Goal: Task Accomplishment & Management: Use online tool/utility

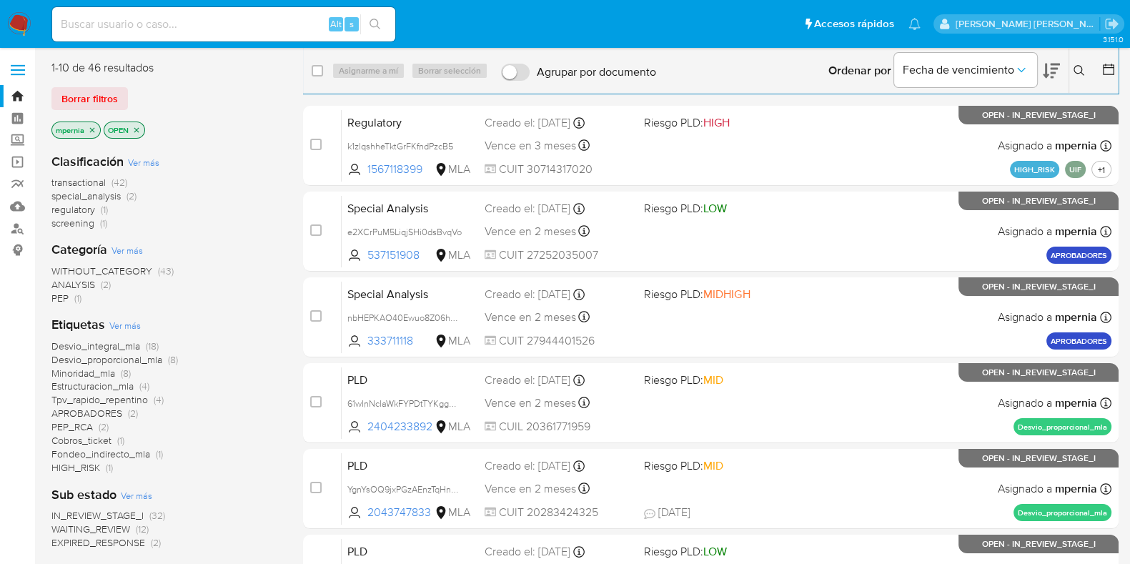
click at [90, 184] on span "transactional" at bounding box center [78, 182] width 54 height 14
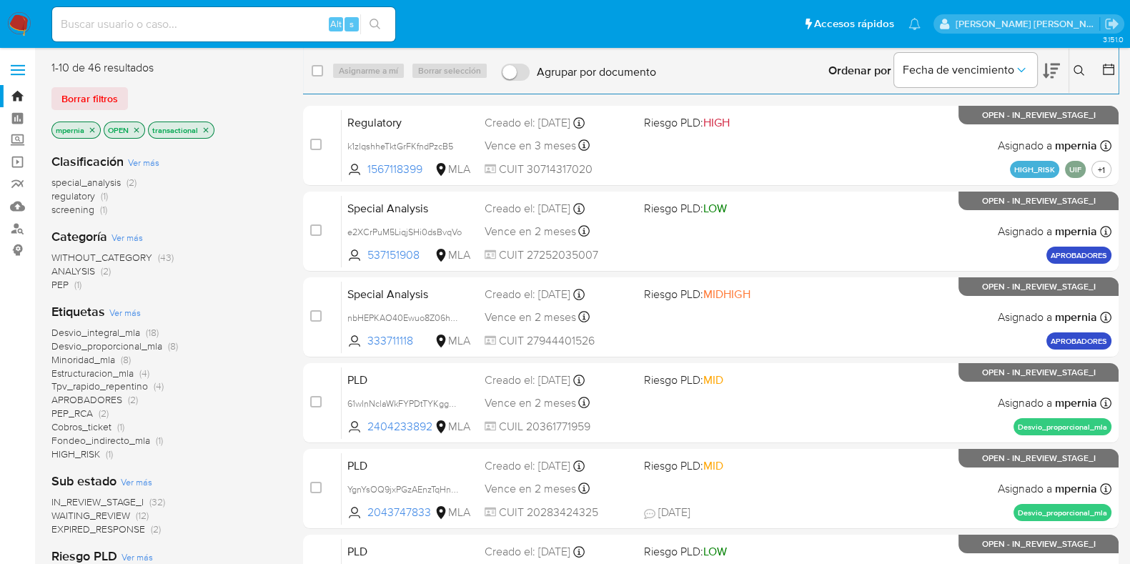
click at [89, 132] on icon "close-filter" at bounding box center [92, 130] width 9 height 9
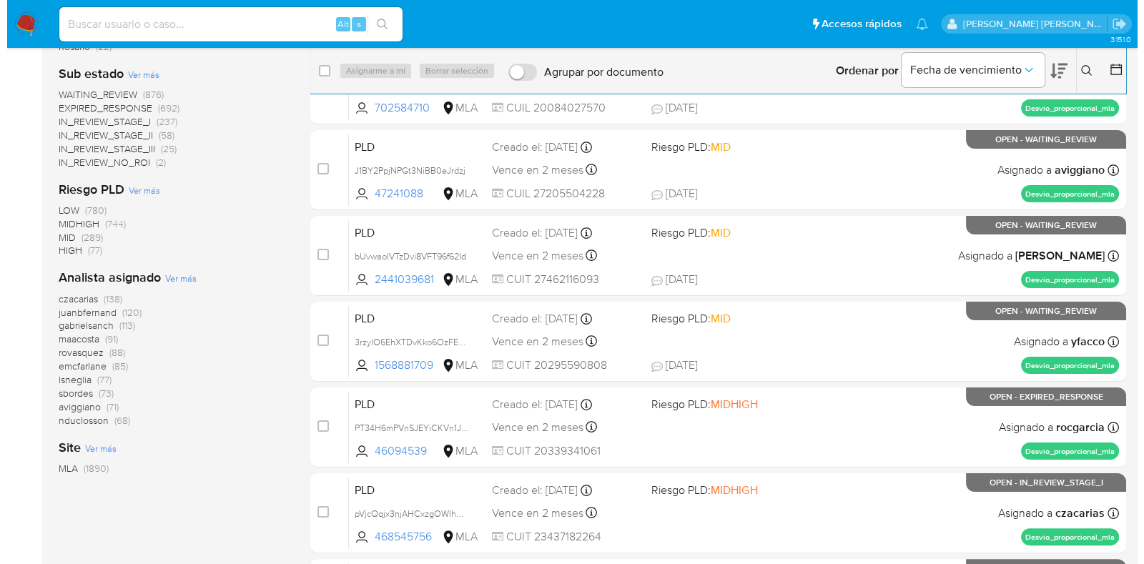
scroll to position [361, 0]
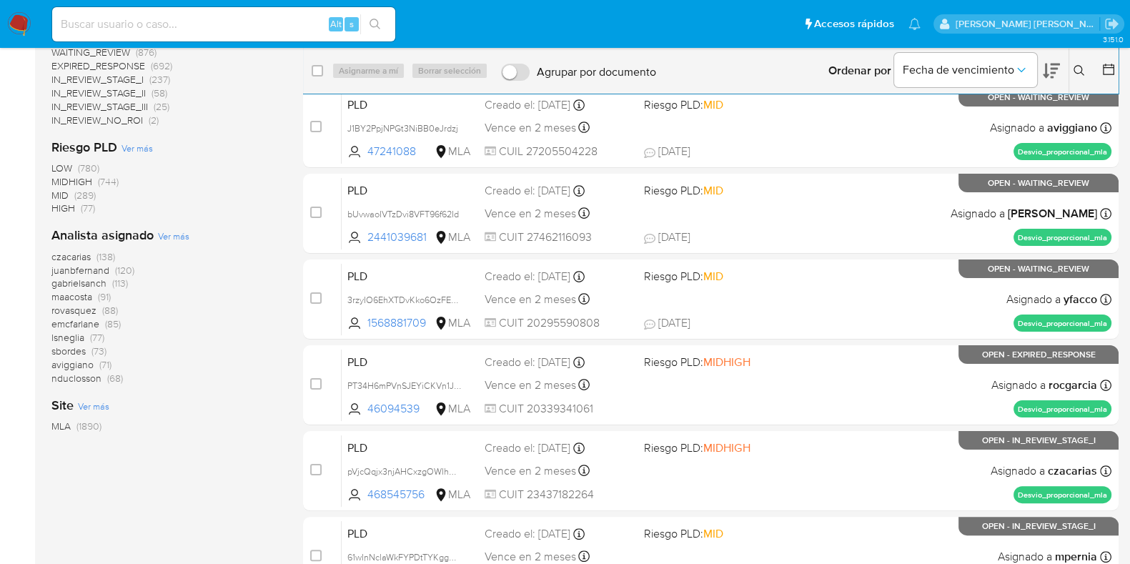
click at [172, 240] on span "Ver más" at bounding box center [173, 235] width 31 height 13
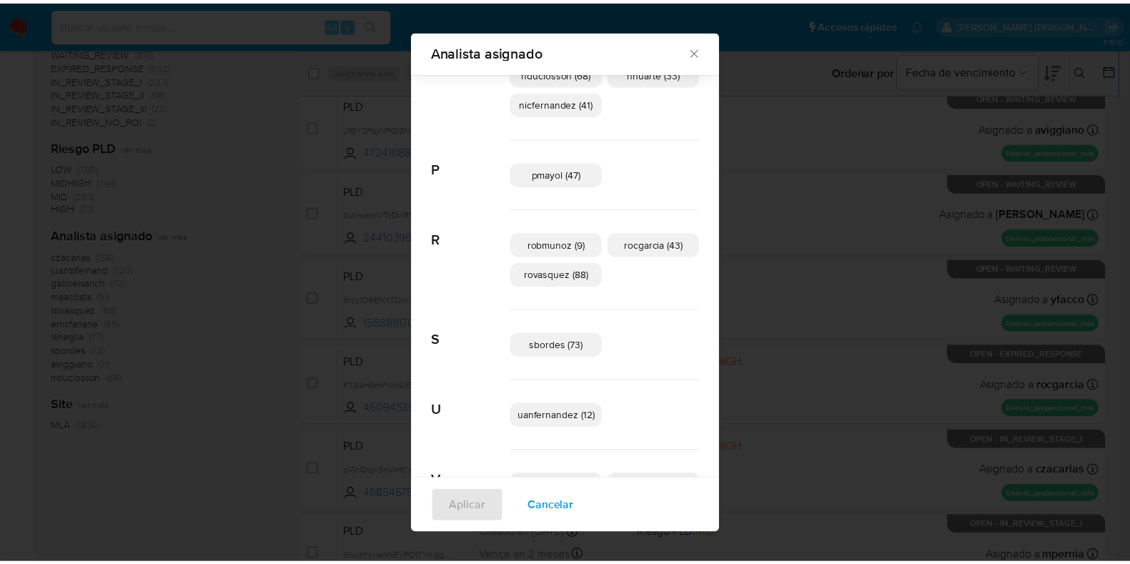
scroll to position [956, 0]
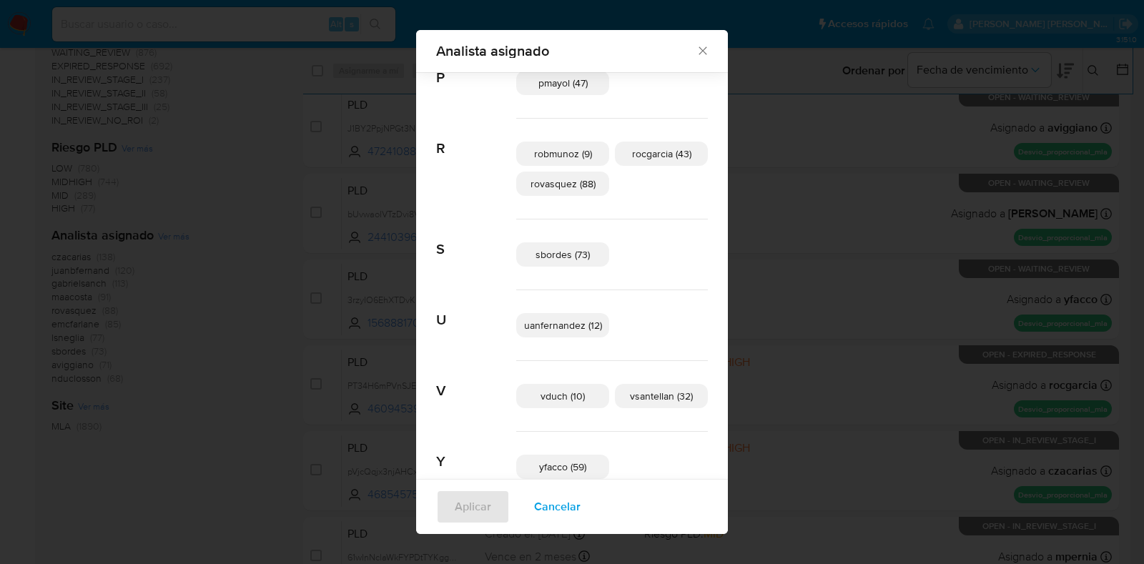
click at [696, 54] on icon "Cerrar" at bounding box center [703, 51] width 14 height 14
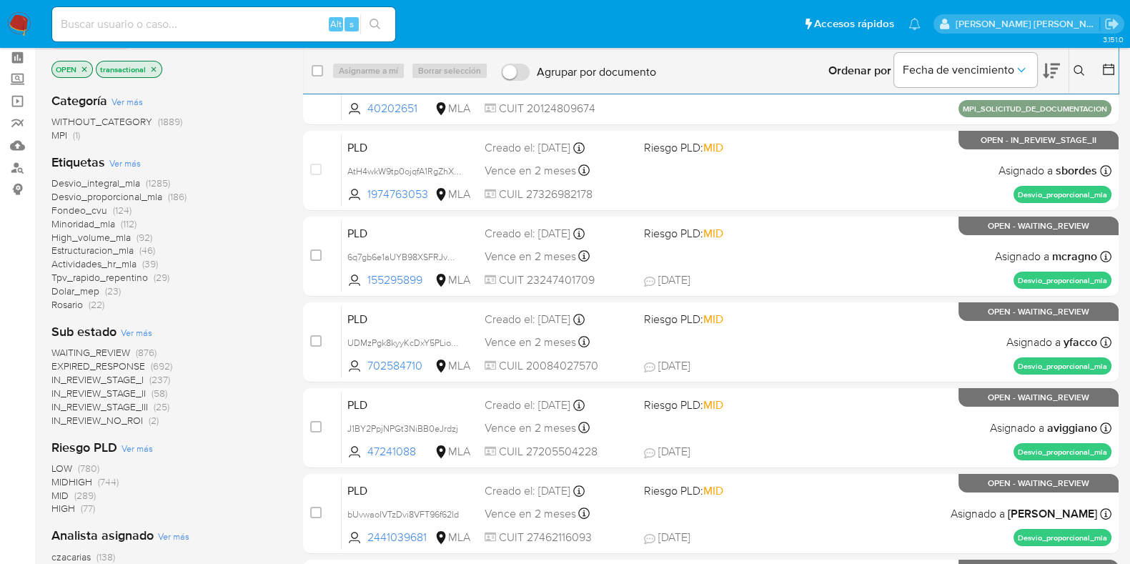
scroll to position [0, 0]
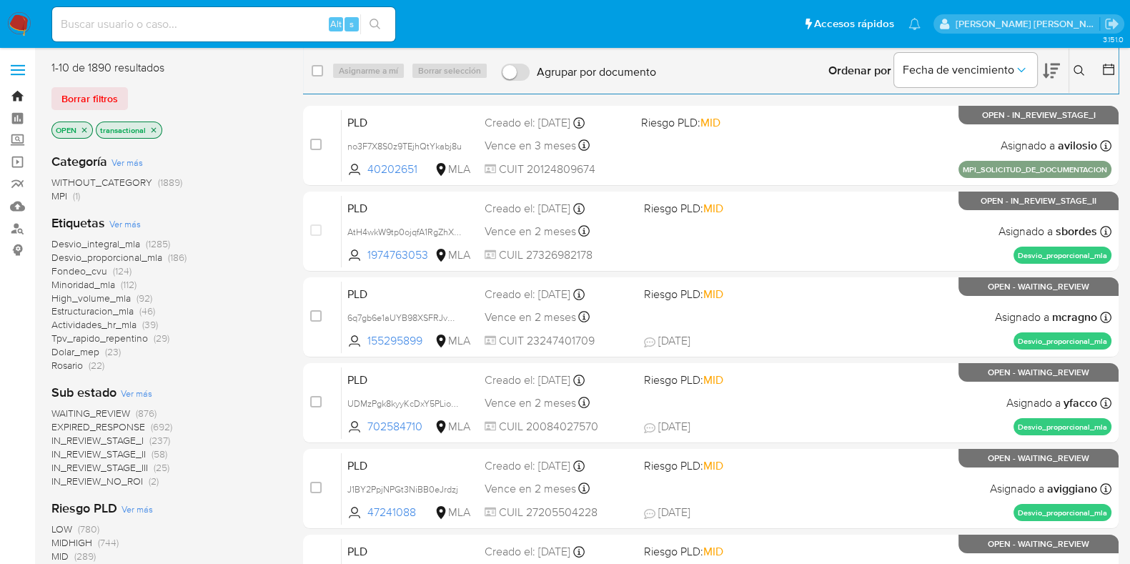
click at [21, 99] on link "Bandeja" at bounding box center [85, 96] width 170 height 22
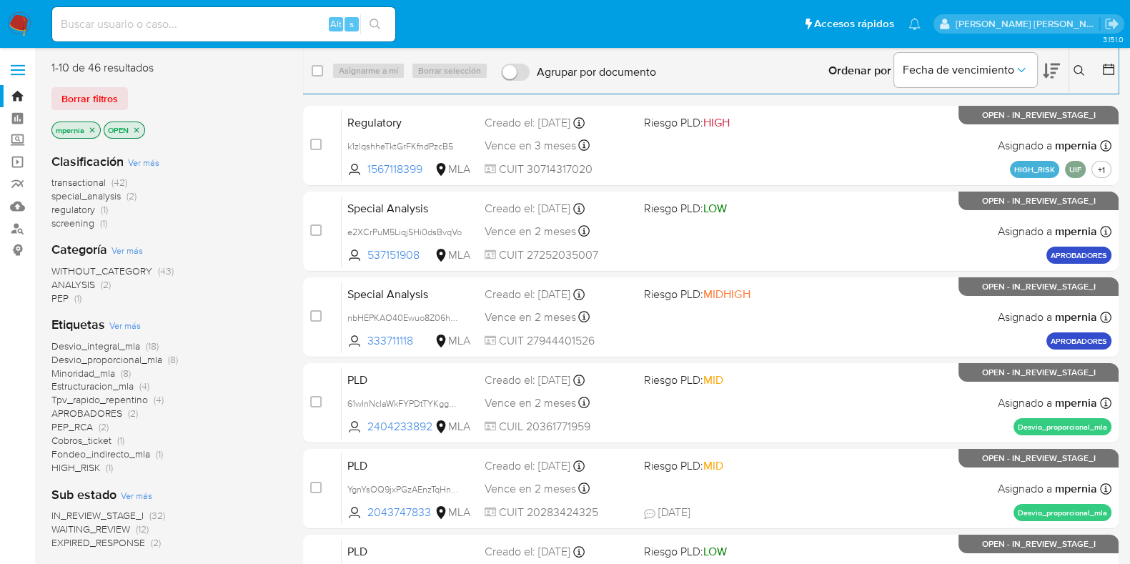
click at [84, 542] on span "EXPIRED_RESPONSE" at bounding box center [98, 542] width 94 height 14
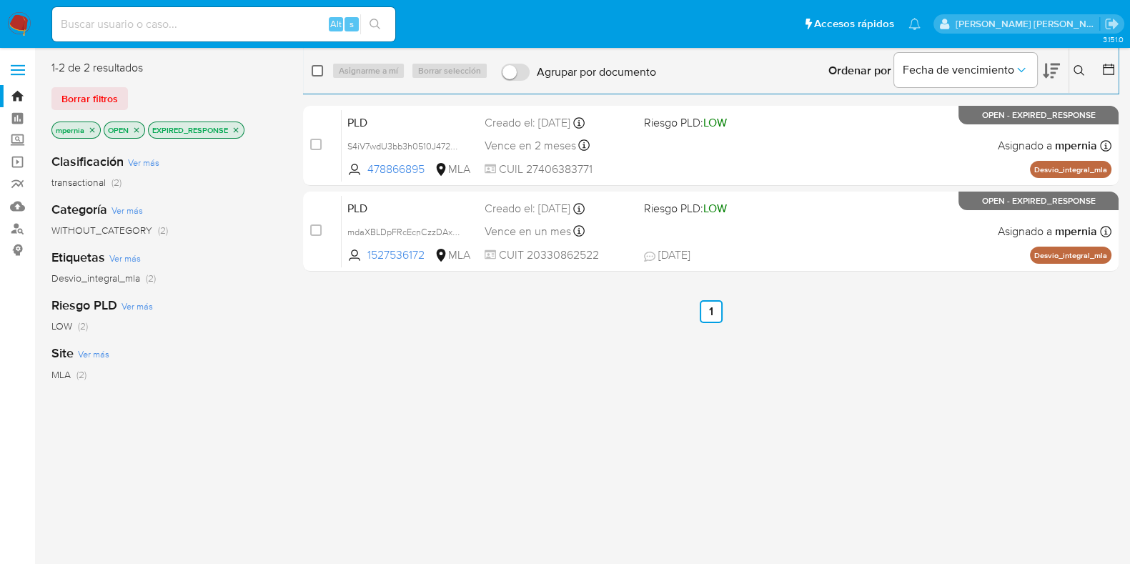
click at [315, 67] on input "checkbox" at bounding box center [317, 70] width 11 height 11
checkbox input "true"
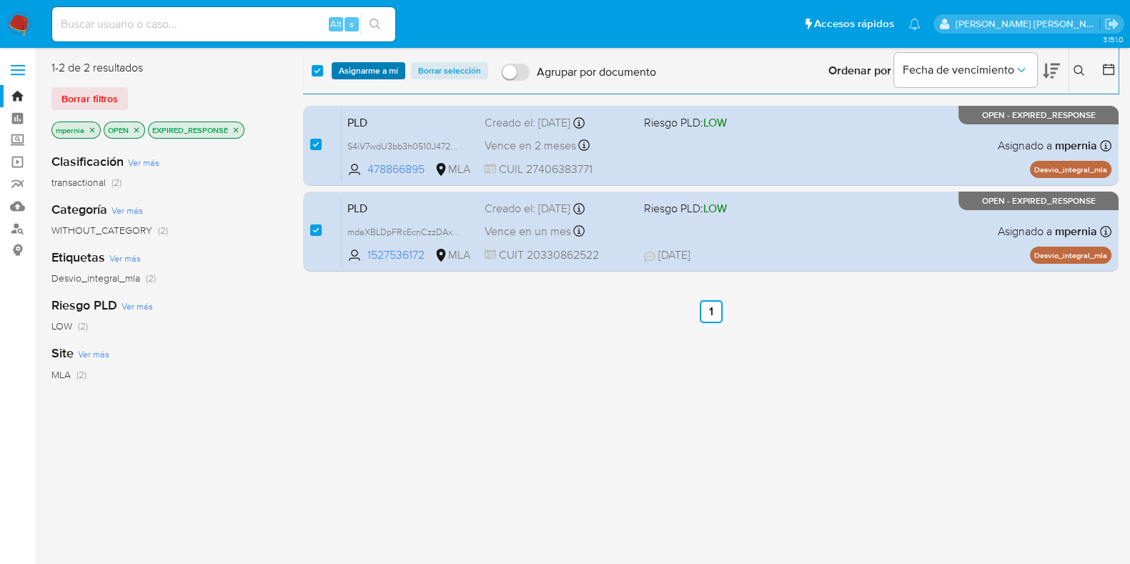
click at [371, 65] on span "Asignarme a mí" at bounding box center [368, 71] width 59 height 14
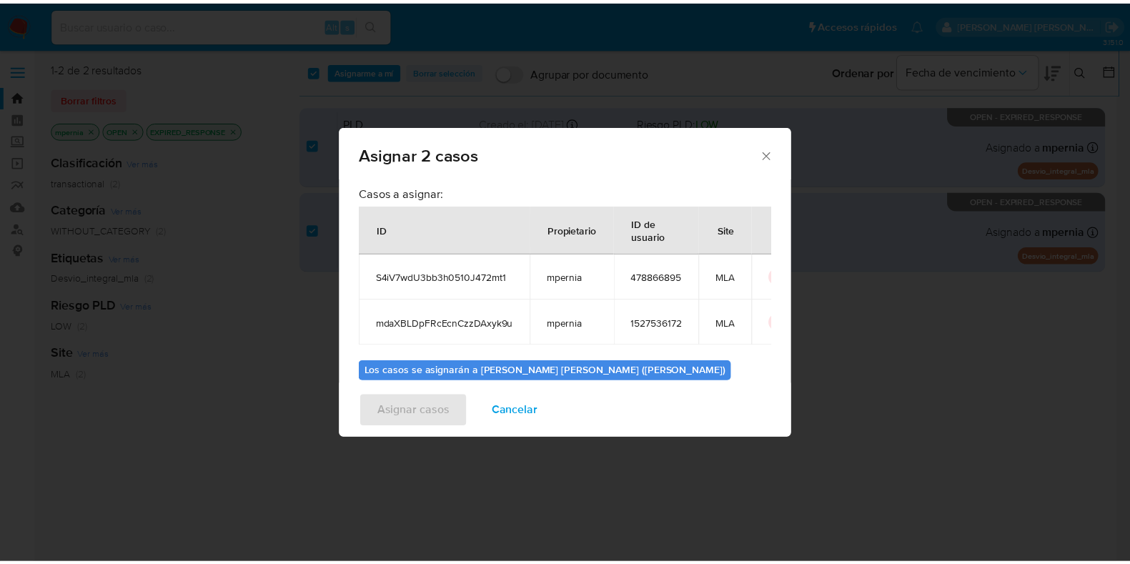
scroll to position [83, 0]
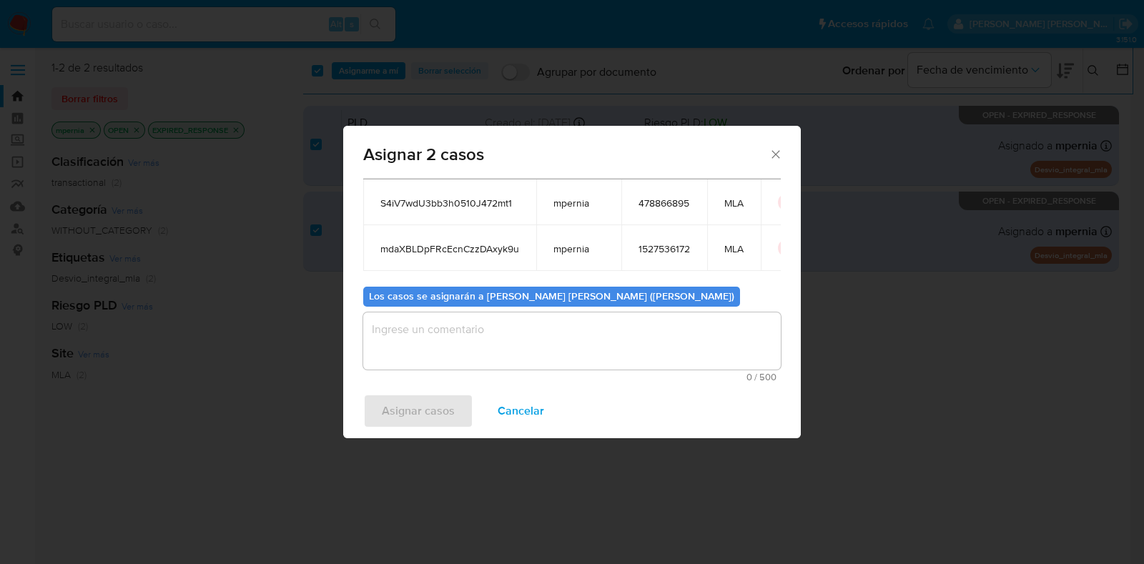
click at [651, 327] on textarea "assign-modal" at bounding box center [572, 340] width 418 height 57
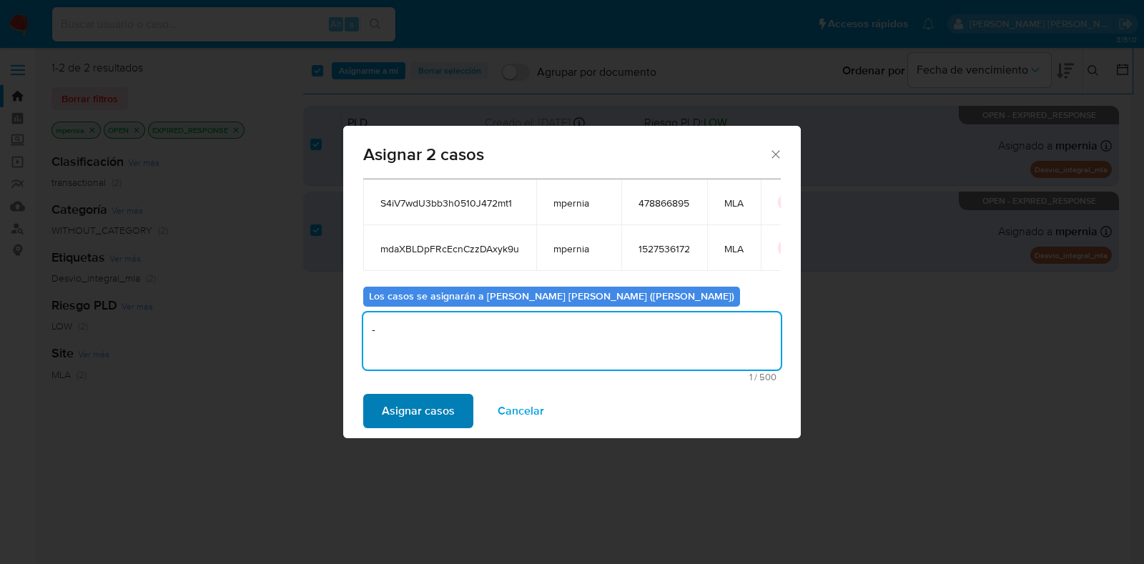
type textarea "-"
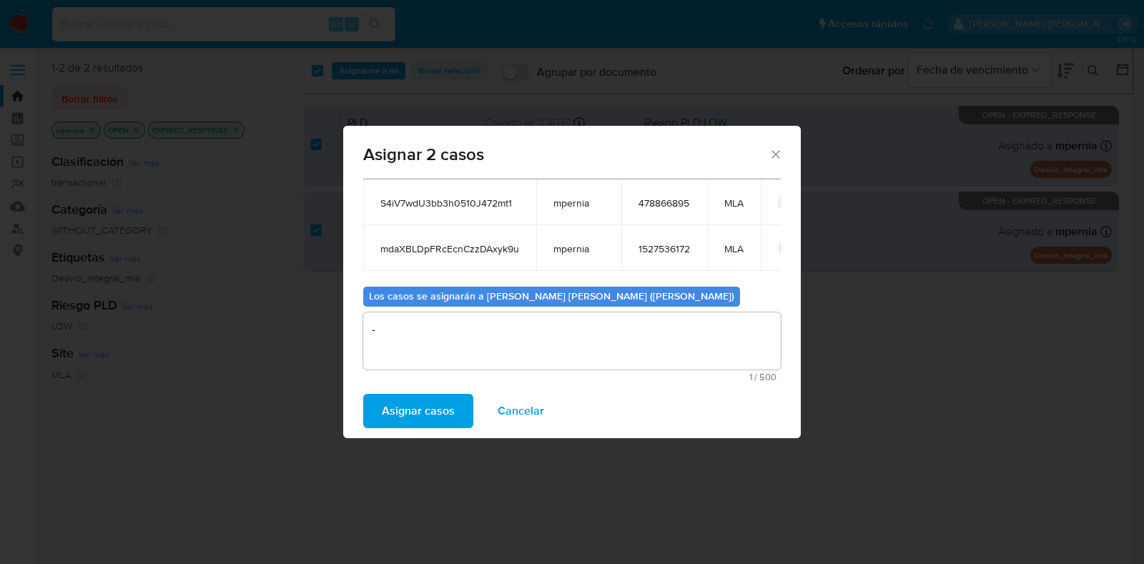
click at [410, 418] on span "Asignar casos" at bounding box center [418, 410] width 73 height 31
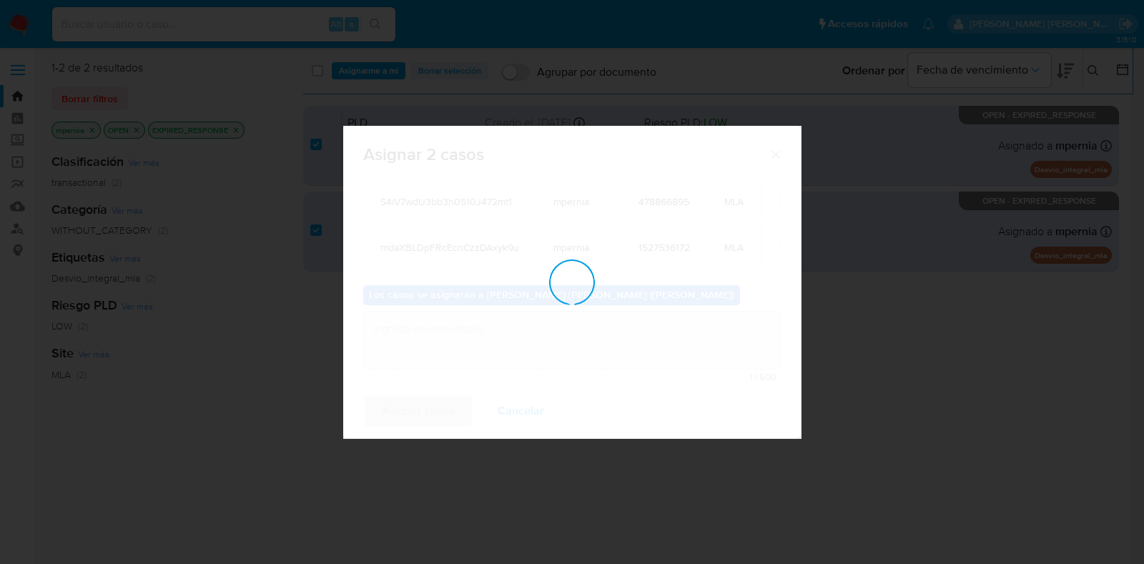
checkbox input "false"
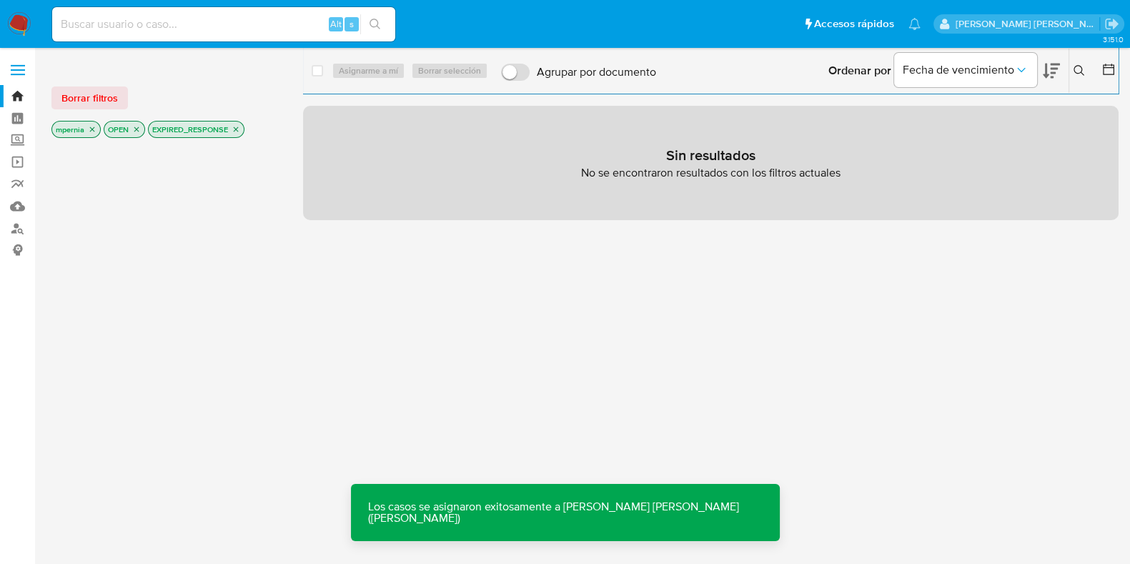
click at [235, 129] on icon "close-filter" at bounding box center [236, 129] width 5 height 5
